Goal: Task Accomplishment & Management: Manage account settings

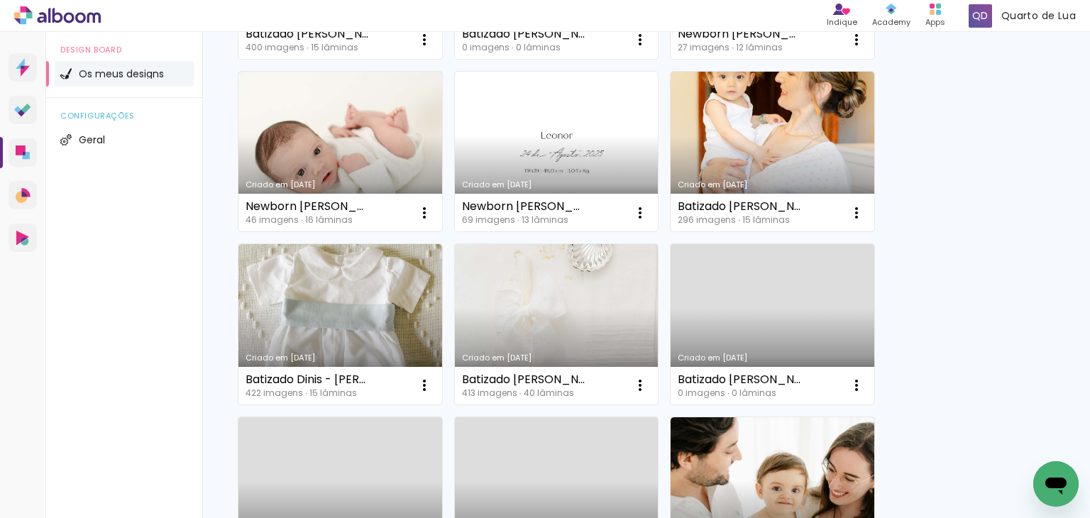
scroll to position [284, 0]
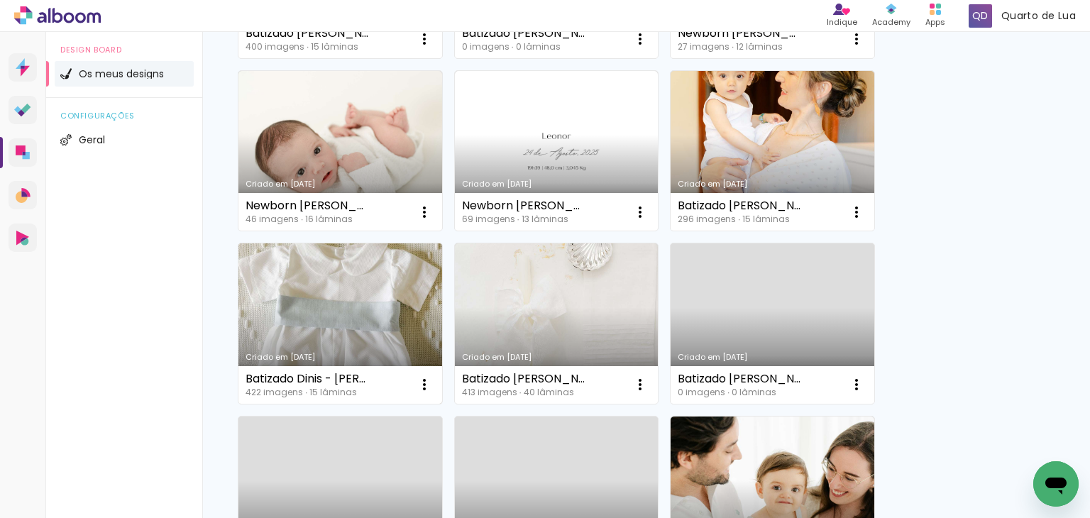
click at [364, 299] on link "Criado em [DATE]" at bounding box center [340, 323] width 204 height 160
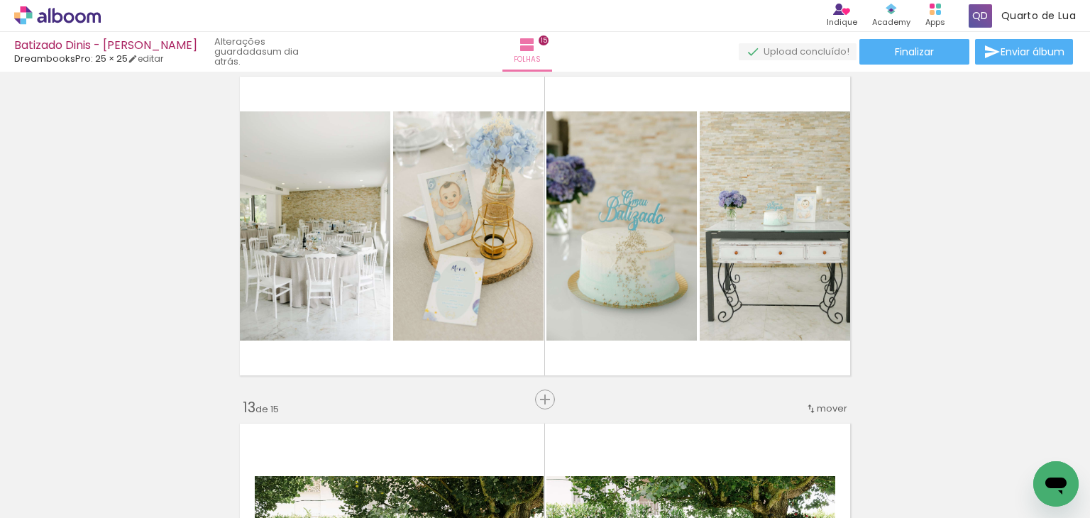
scroll to position [0, 22486]
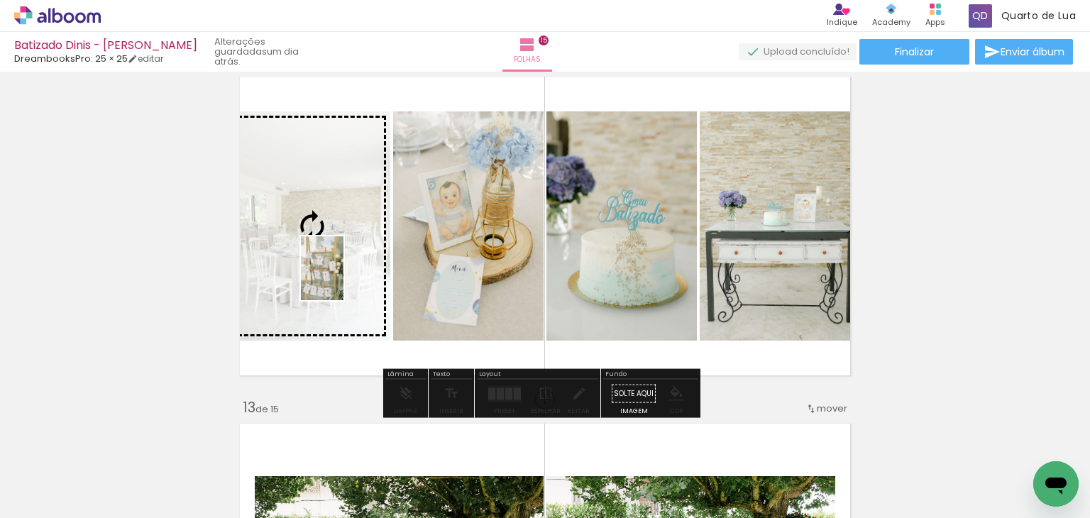
drag, startPoint x: 233, startPoint y: 483, endPoint x: 343, endPoint y: 279, distance: 232.1
click at [343, 279] on quentale-workspace at bounding box center [545, 259] width 1090 height 518
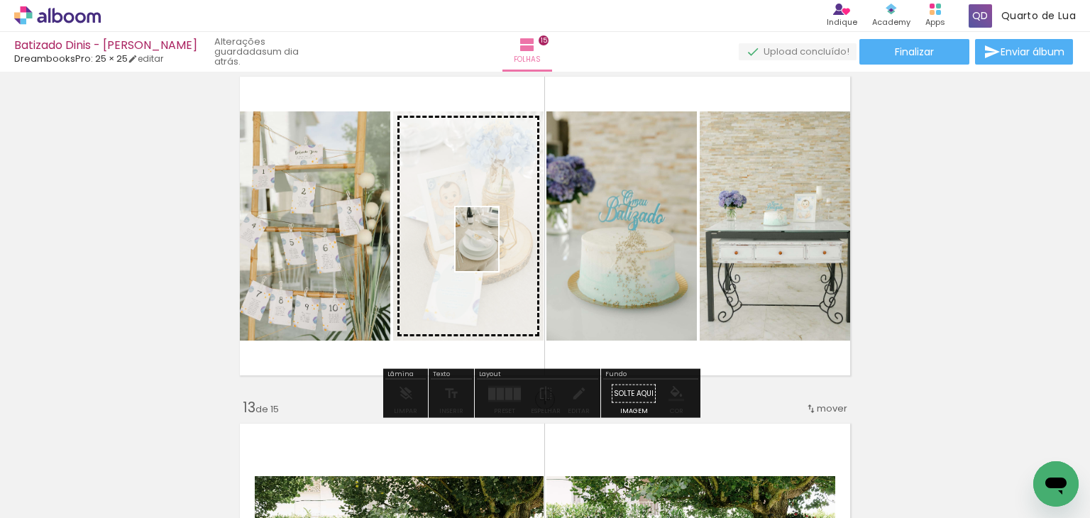
drag, startPoint x: 878, startPoint y: 475, endPoint x: 498, endPoint y: 250, distance: 441.3
click at [498, 250] on quentale-workspace at bounding box center [545, 259] width 1090 height 518
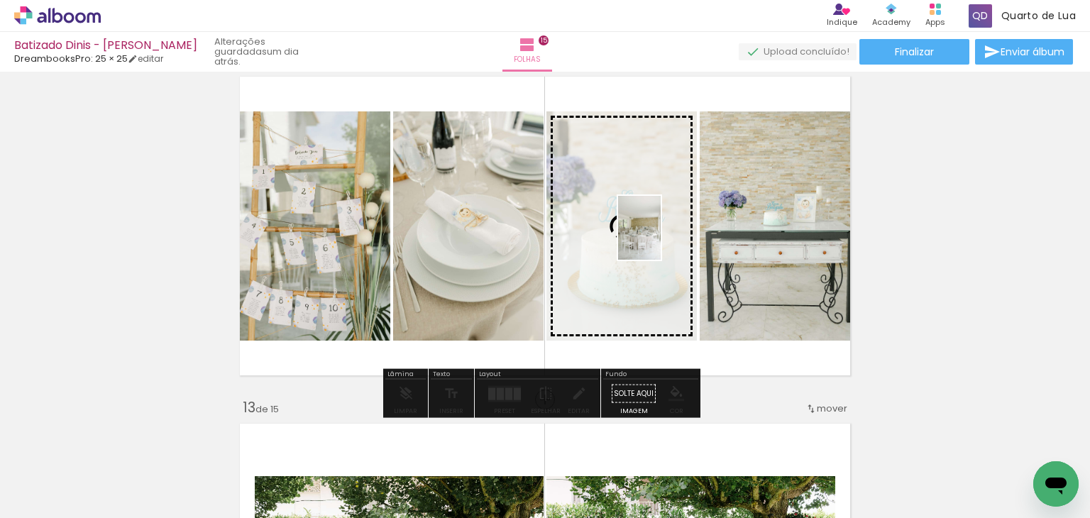
drag, startPoint x: 945, startPoint y: 478, endPoint x: 661, endPoint y: 238, distance: 371.7
click at [661, 238] on quentale-workspace at bounding box center [545, 259] width 1090 height 518
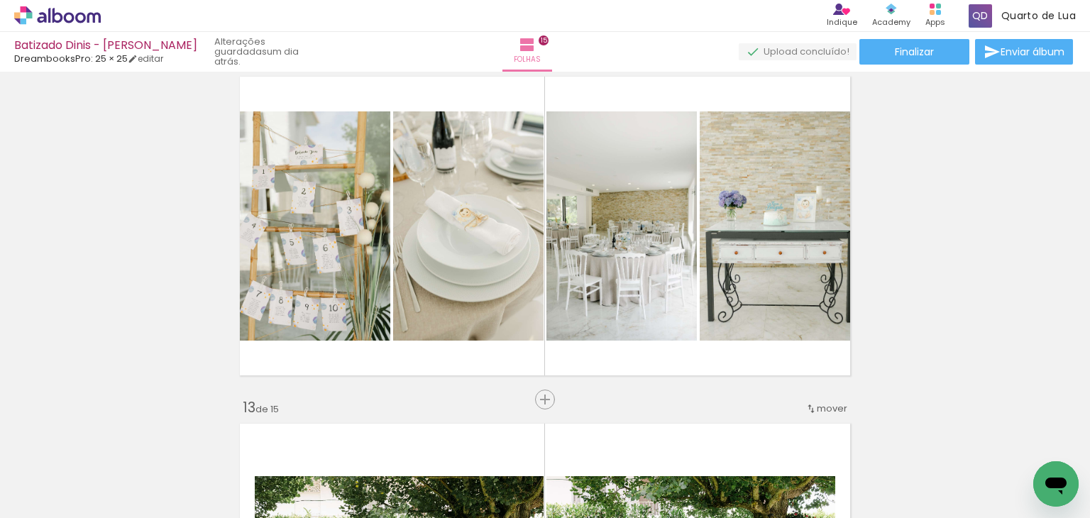
scroll to position [0, 22655]
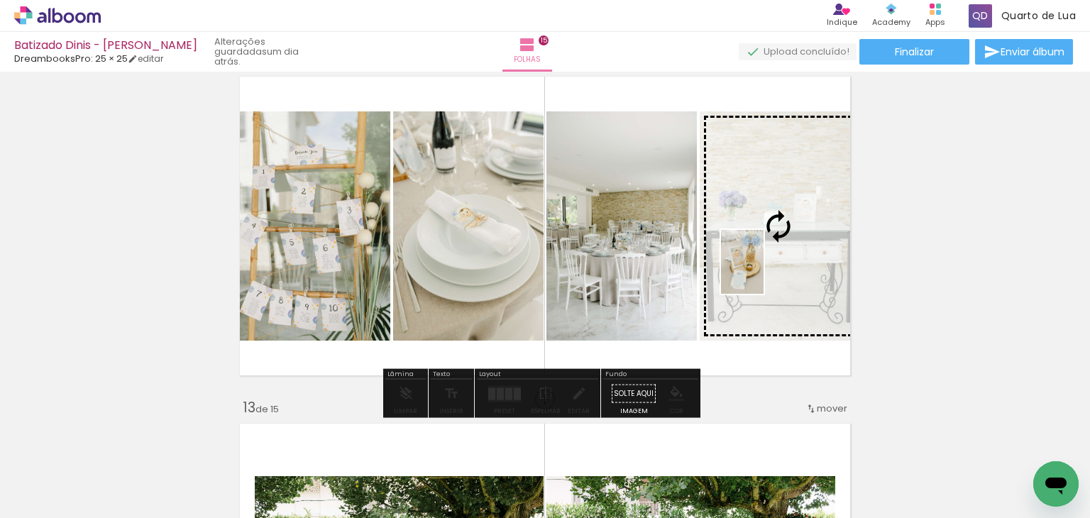
drag, startPoint x: 943, startPoint y: 477, endPoint x: 764, endPoint y: 272, distance: 272.0
click at [764, 272] on quentale-workspace at bounding box center [545, 259] width 1090 height 518
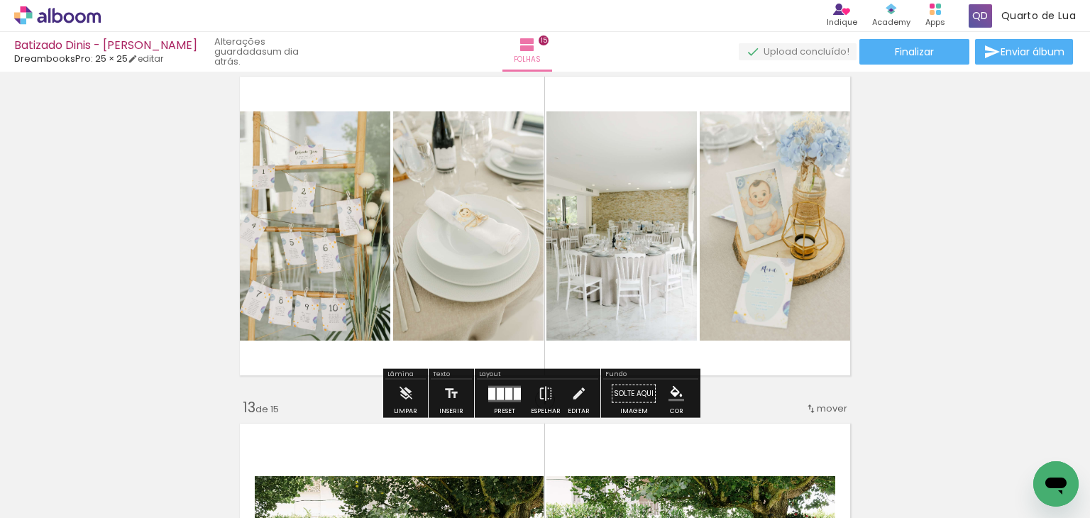
scroll to position [0, 22655]
click at [935, 55] on paper-button "Finalizar" at bounding box center [914, 52] width 110 height 26
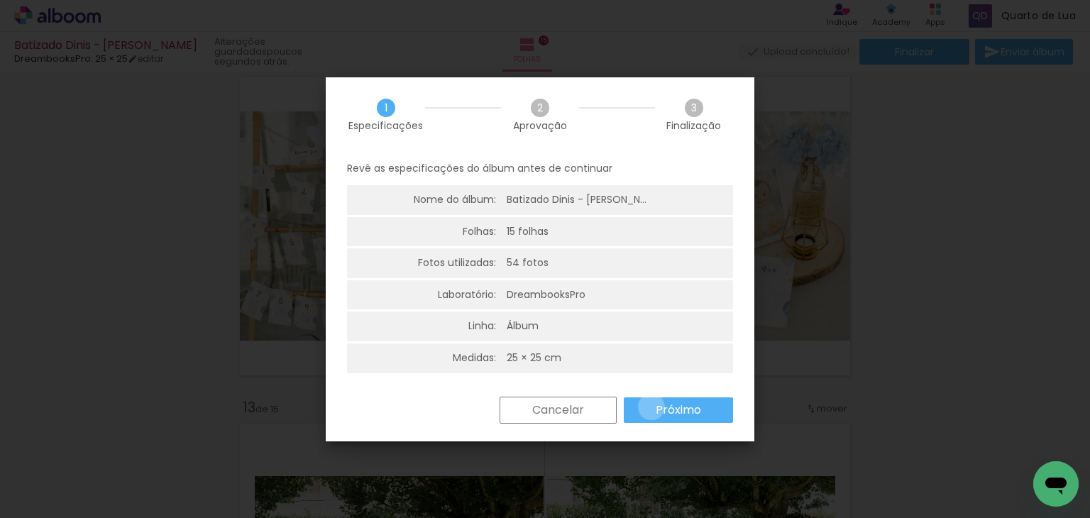
click at [651, 407] on paper-button "Próximo" at bounding box center [678, 410] width 109 height 26
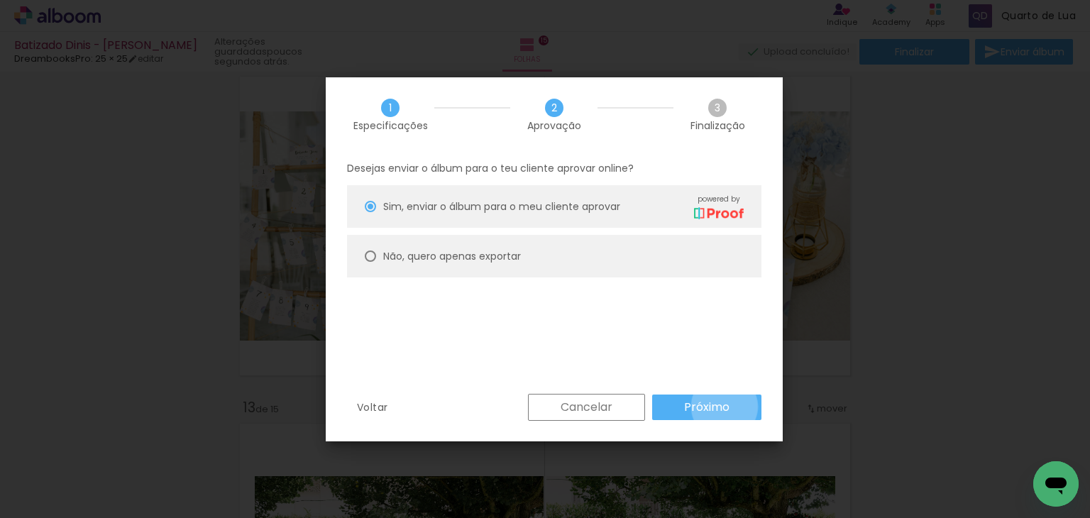
click at [0, 0] on slot "Próximo" at bounding box center [0, 0] width 0 height 0
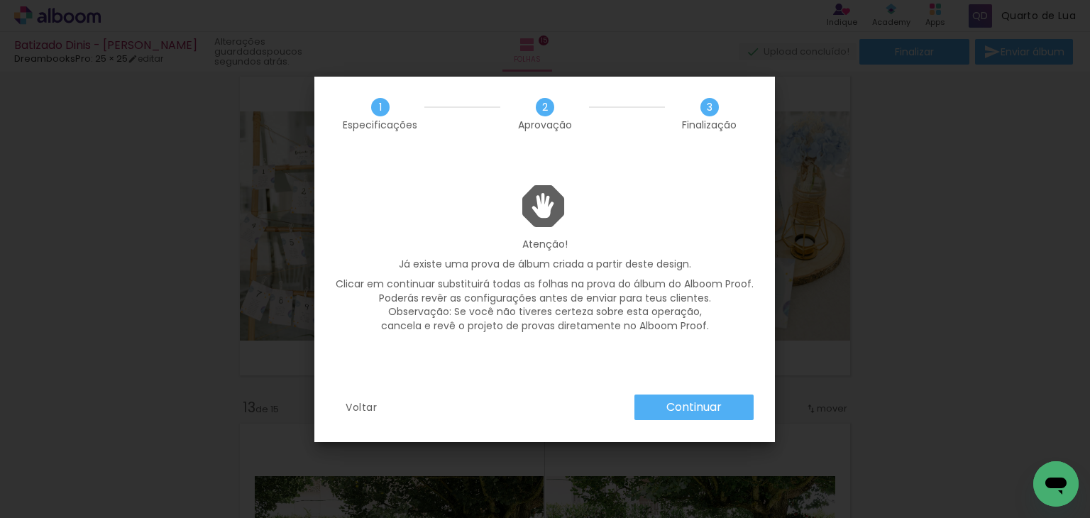
click at [0, 0] on slot "Continuar" at bounding box center [0, 0] width 0 height 0
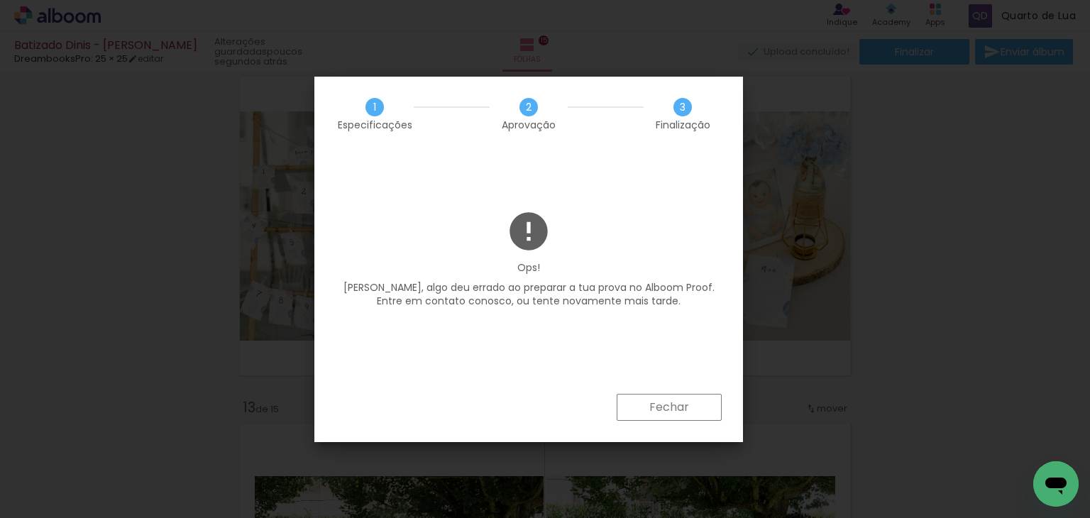
click at [711, 409] on paper-button "Fechar" at bounding box center [669, 407] width 105 height 27
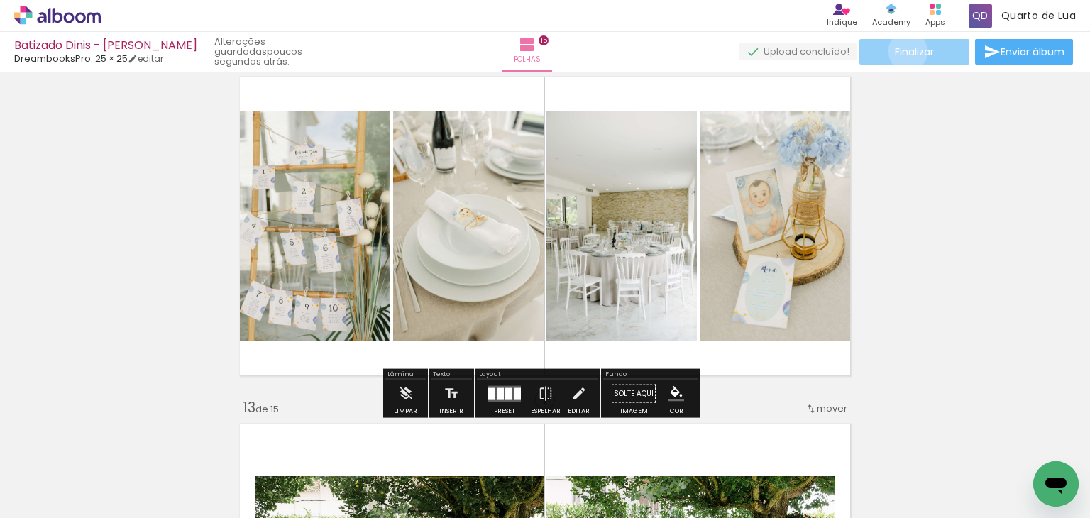
click at [903, 51] on span "Finalizar" at bounding box center [914, 52] width 39 height 10
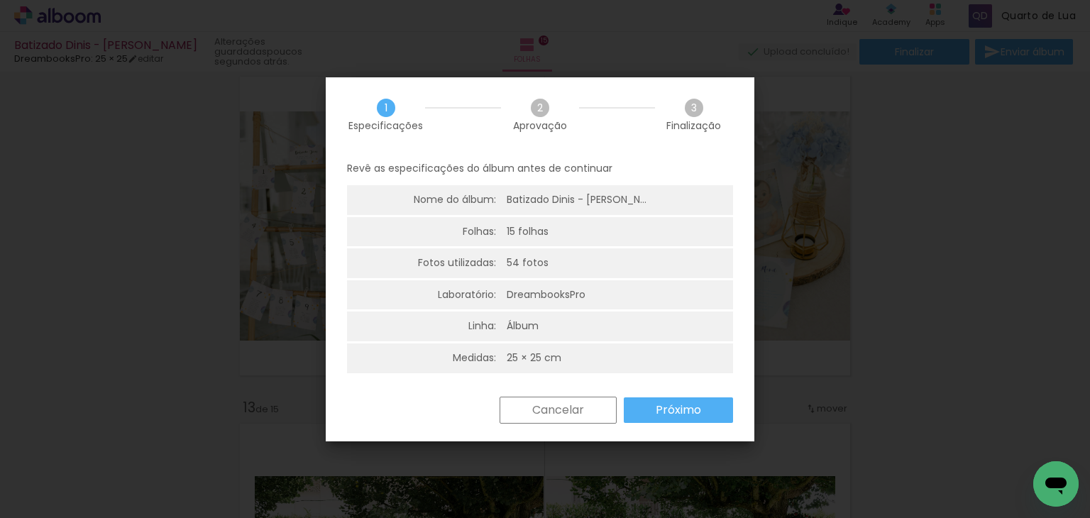
click at [641, 406] on paper-button "Próximo" at bounding box center [678, 410] width 109 height 26
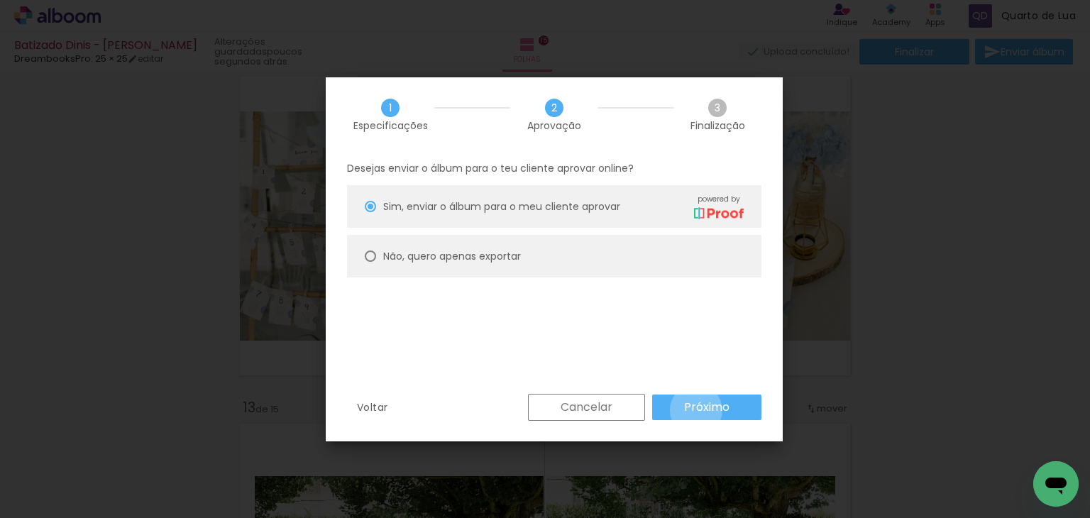
click at [0, 0] on slot "Próximo" at bounding box center [0, 0] width 0 height 0
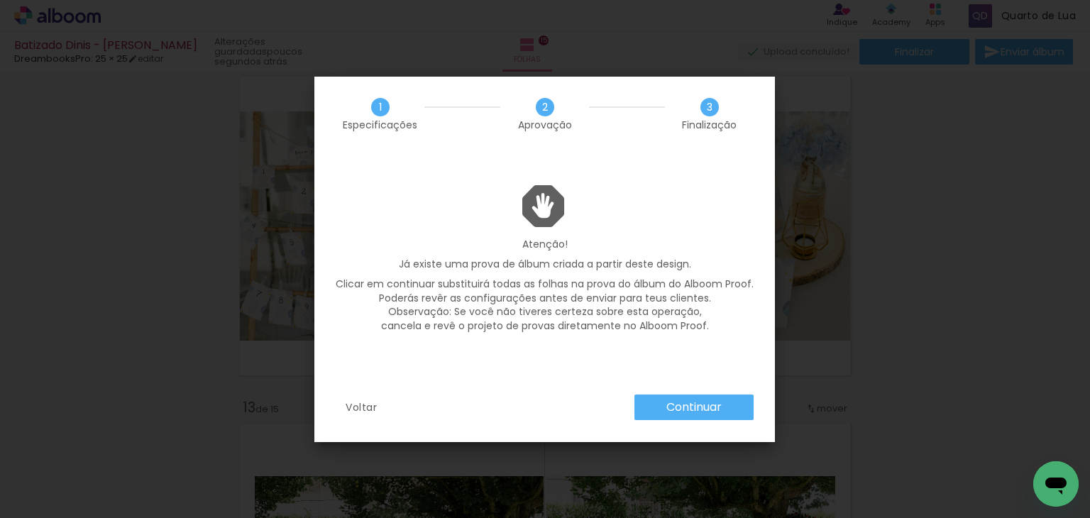
click at [659, 407] on paper-button "Continuar" at bounding box center [693, 408] width 119 height 26
